Goal: Information Seeking & Learning: Learn about a topic

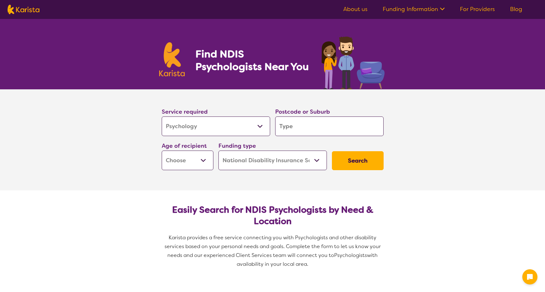
select select "Psychology"
select select "NDIS"
select select "Psychology"
select select "NDIS"
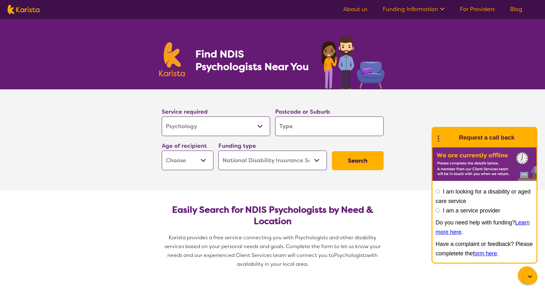
click at [333, 129] on input "search" at bounding box center [329, 126] width 108 height 20
type input "P"
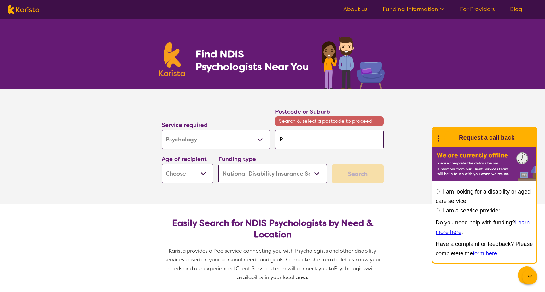
type input "Pr"
type input "Pra"
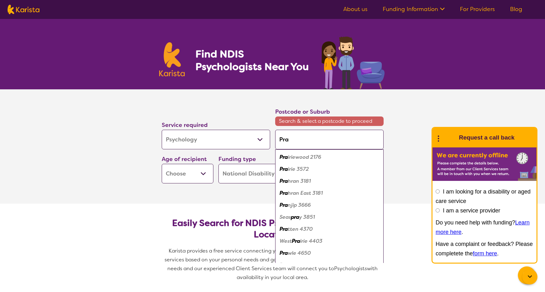
type input "Prar"
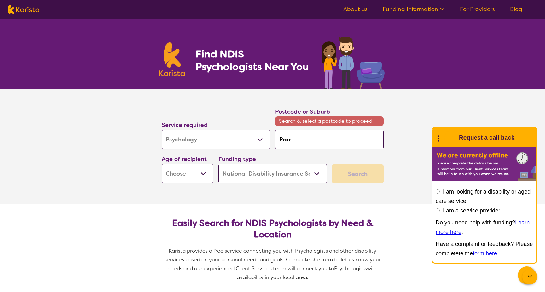
type input "Pra"
type input "Pr"
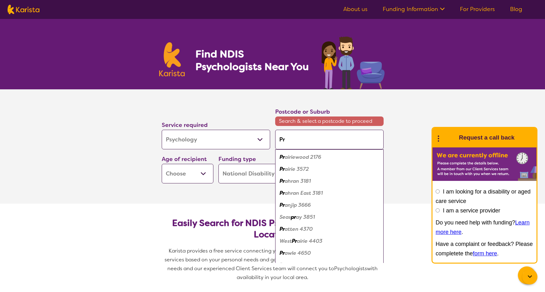
type input "Pra"
type input "[PERSON_NAME]"
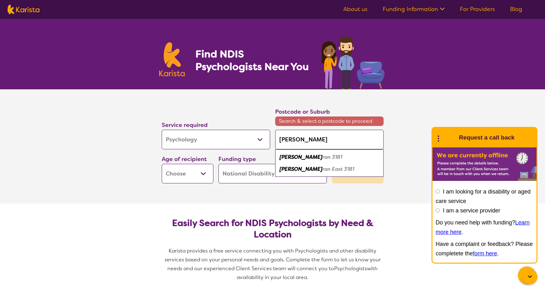
type input "Pray"
drag, startPoint x: 333, startPoint y: 130, endPoint x: 306, endPoint y: 159, distance: 39.7
click at [323, 159] on em "ran 3181" at bounding box center [333, 157] width 20 height 7
type input "3181"
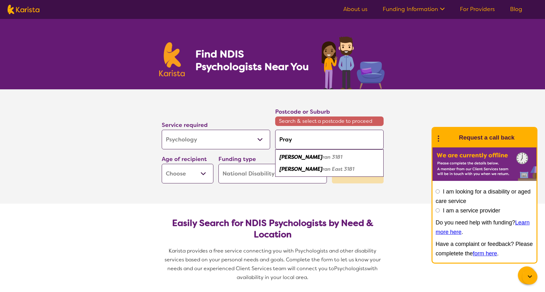
type input "3181"
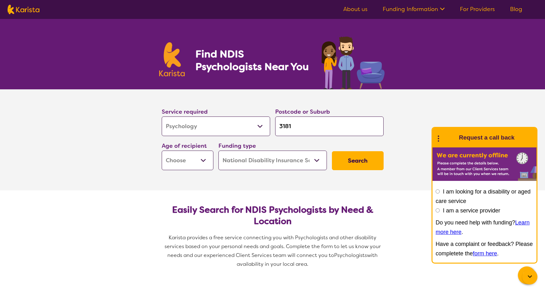
select select "AD"
click at [354, 164] on button "Search" at bounding box center [358, 160] width 52 height 19
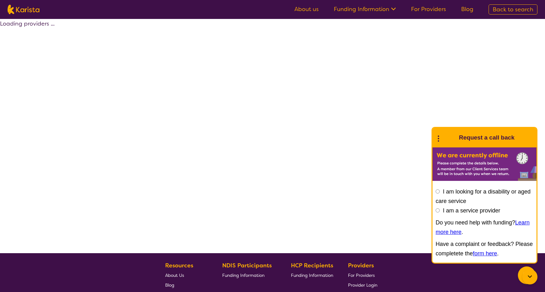
select select "by_score"
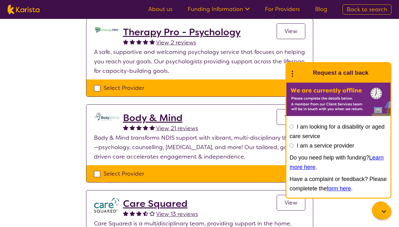
scroll to position [428, 0]
